Goal: Check status: Check status

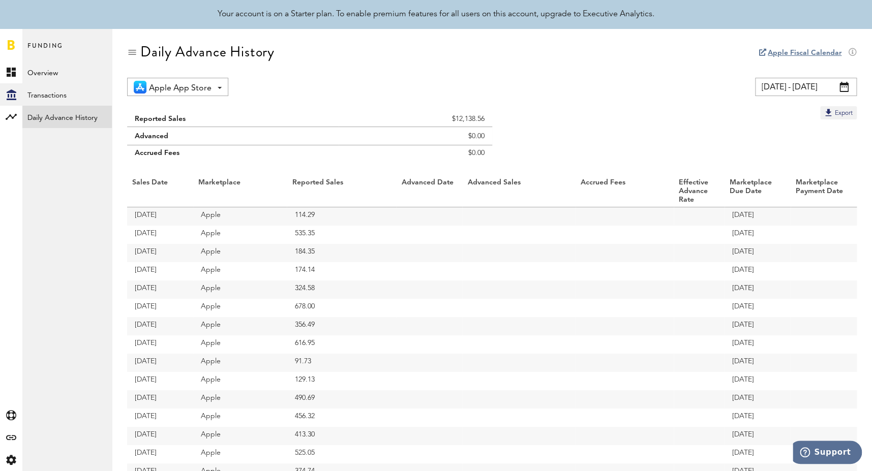
click at [843, 88] on span at bounding box center [844, 87] width 9 height 10
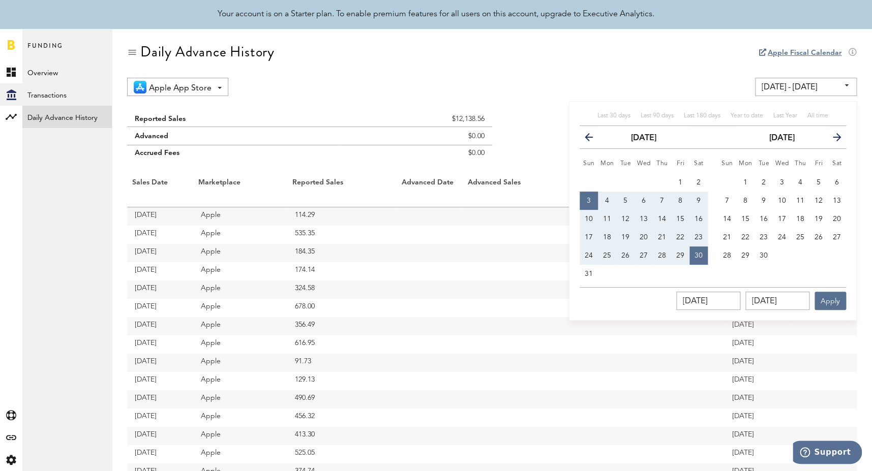
click at [589, 201] on span "3" at bounding box center [589, 200] width 4 height 7
type input "[DATE] - [DATE]"
type input "[DATE]"
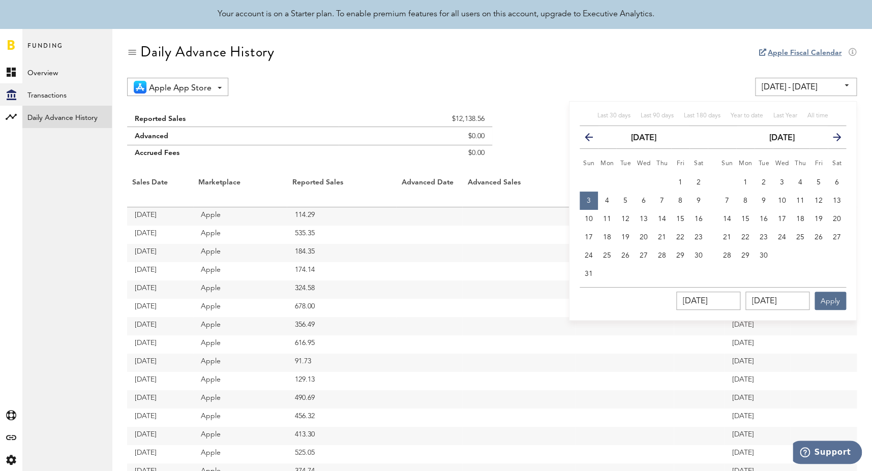
click at [833, 139] on icon "button" at bounding box center [833, 139] width 0 height 0
click at [748, 199] on button "6" at bounding box center [745, 201] width 18 height 18
type input "[DATE] - [DATE]"
type input "[DATE]"
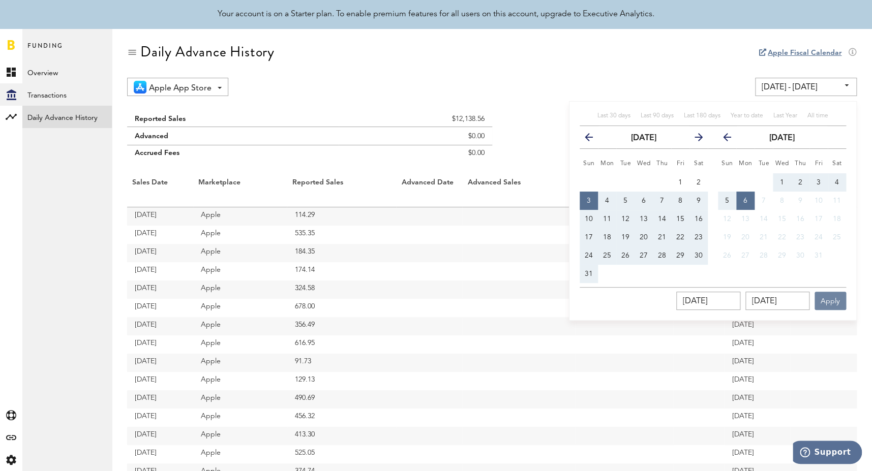
click at [832, 300] on button "Apply" at bounding box center [831, 301] width 32 height 18
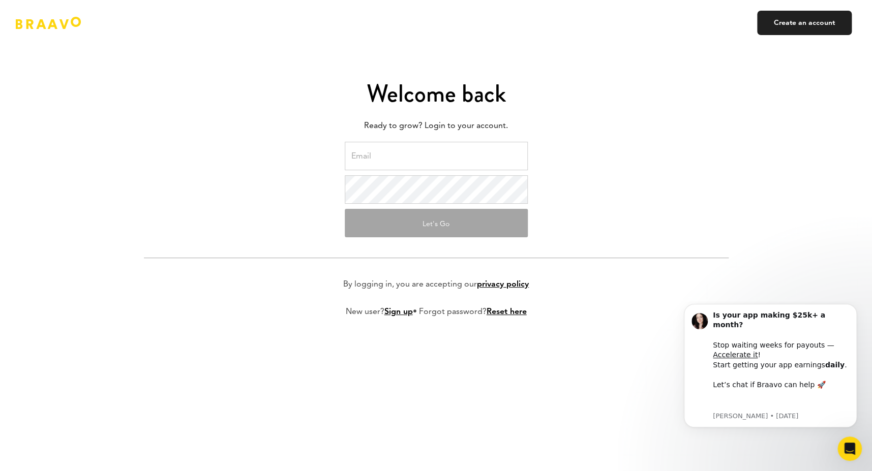
click at [391, 162] on input "email" at bounding box center [436, 156] width 183 height 28
type input "[EMAIL_ADDRESS][DOMAIN_NAME]"
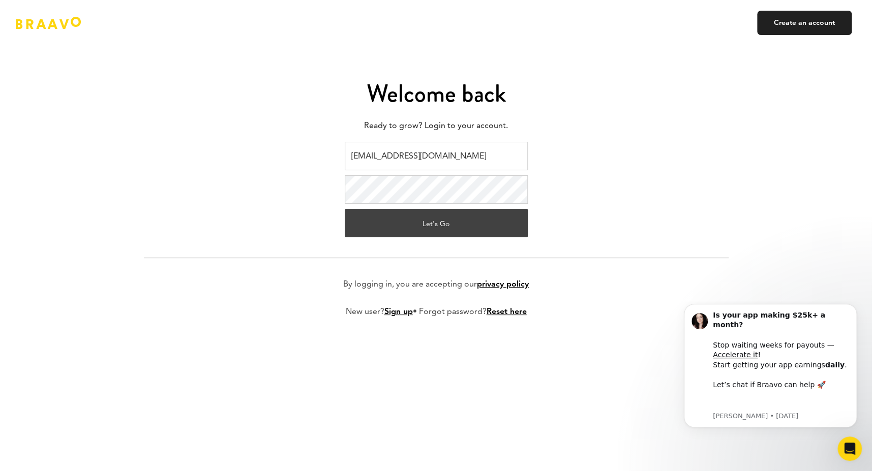
click at [419, 224] on button "Let's Go" at bounding box center [436, 223] width 183 height 28
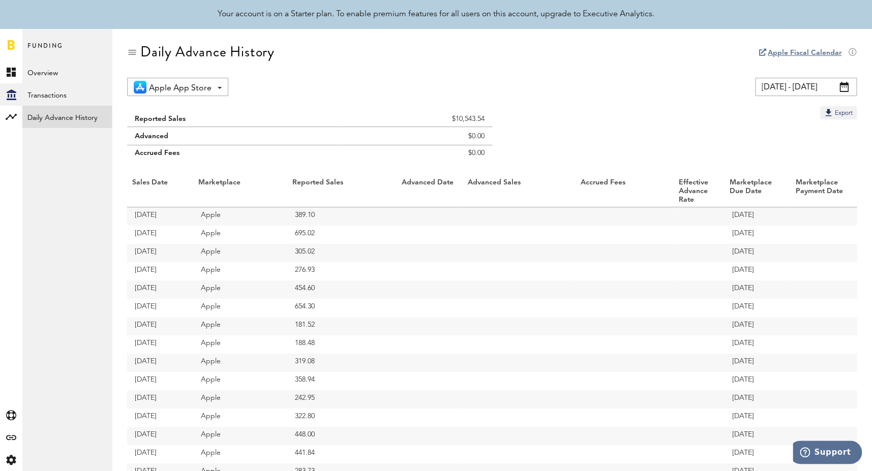
click at [845, 88] on span at bounding box center [844, 87] width 9 height 10
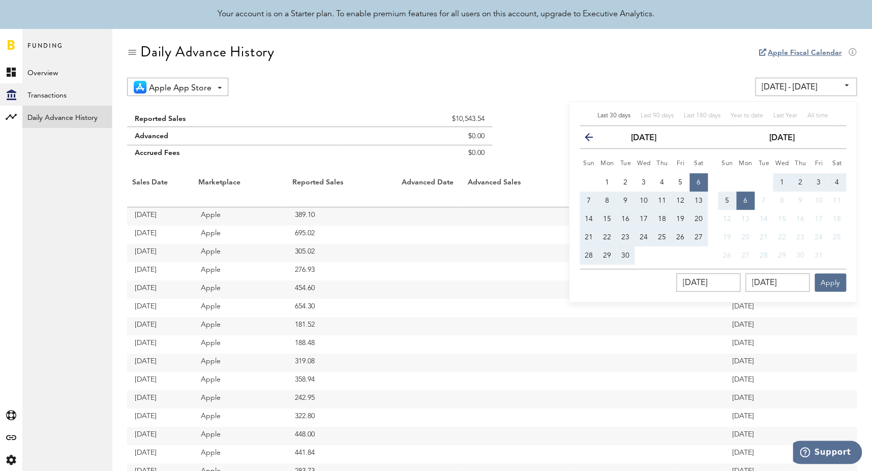
click at [593, 139] on icon "button" at bounding box center [593, 139] width 0 height 0
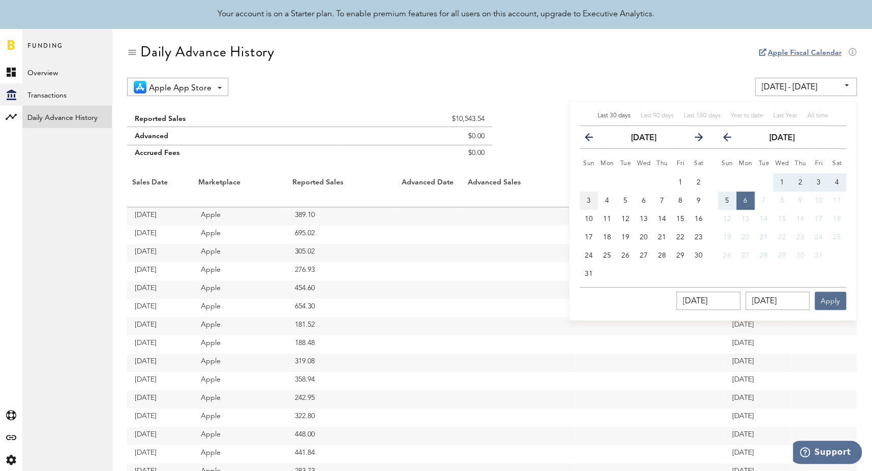
click at [587, 197] on span "3" at bounding box center [589, 200] width 4 height 7
type input "[DATE] - [DATE]"
type input "[DATE]"
click at [743, 201] on span "6" at bounding box center [745, 200] width 4 height 7
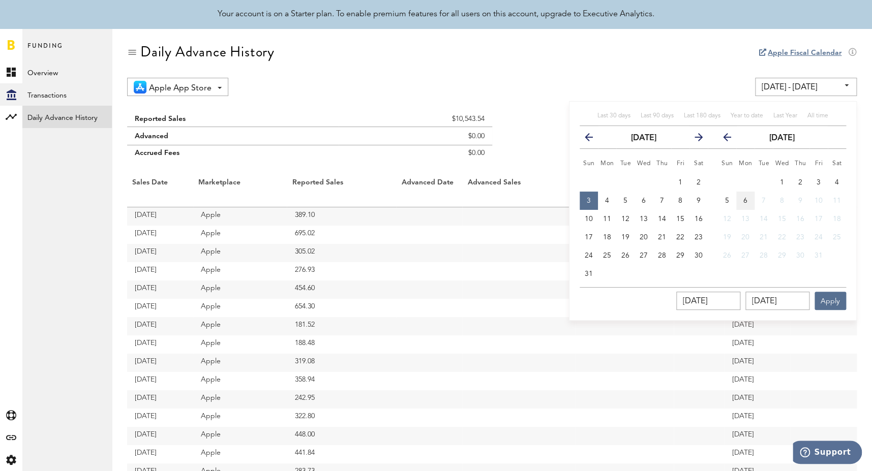
type input "[DATE] - [DATE]"
type input "[DATE]"
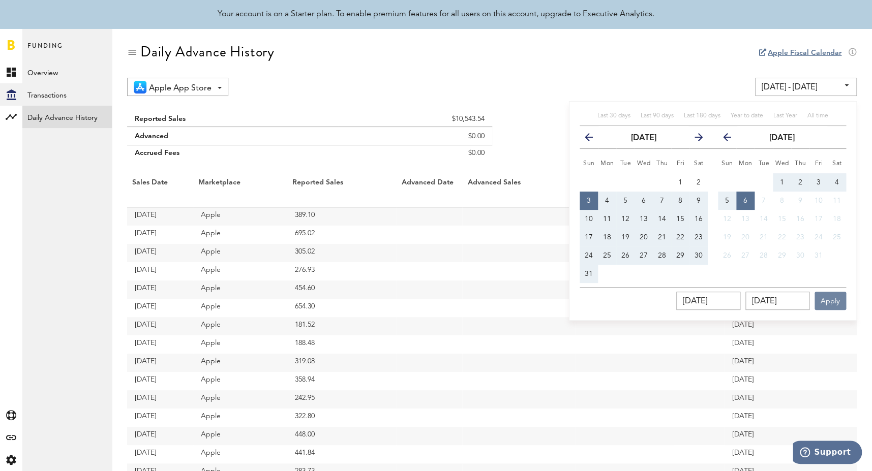
click at [831, 303] on button "Apply" at bounding box center [831, 301] width 32 height 18
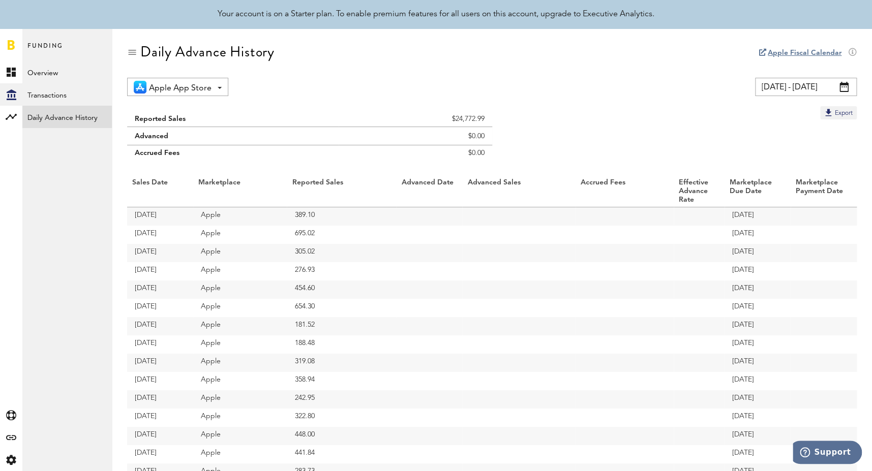
click at [847, 84] on span at bounding box center [844, 87] width 9 height 10
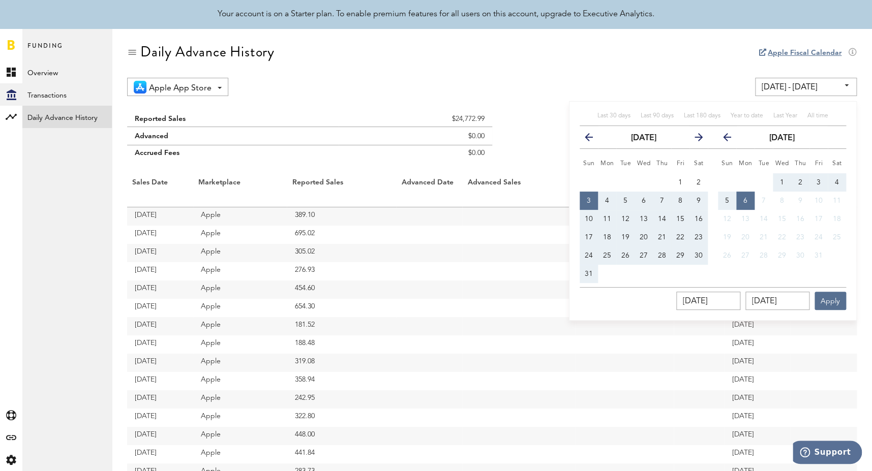
click at [588, 272] on span "31" at bounding box center [589, 274] width 8 height 7
type input "08/31/25 - 08/31/25"
type input "08/31/2025"
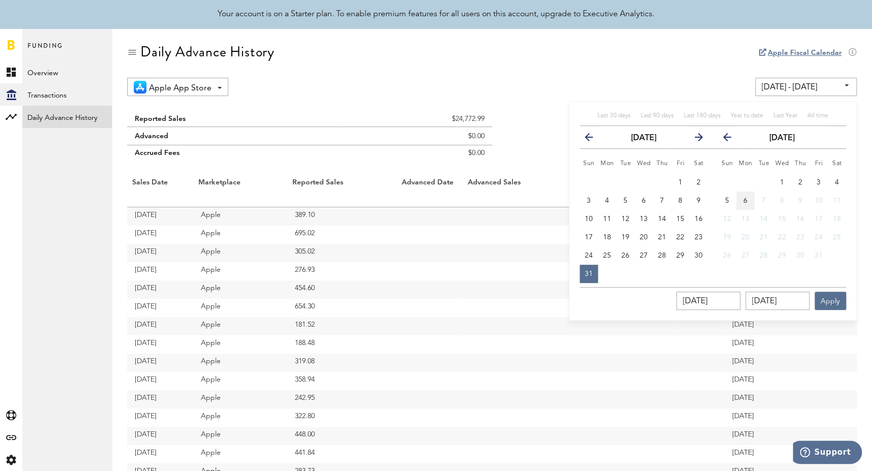
click at [744, 199] on span "6" at bounding box center [745, 200] width 4 height 7
type input "08/31/25 - 10/06/25"
type input "[DATE]"
click at [830, 301] on button "Apply" at bounding box center [831, 301] width 32 height 18
